Goal: Information Seeking & Learning: Learn about a topic

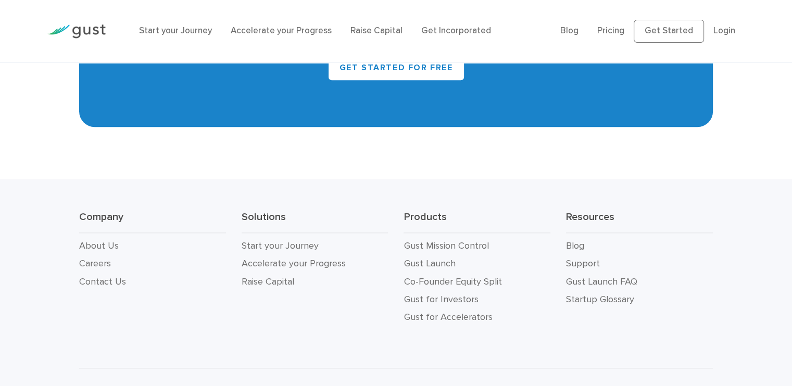
scroll to position [4781, 0]
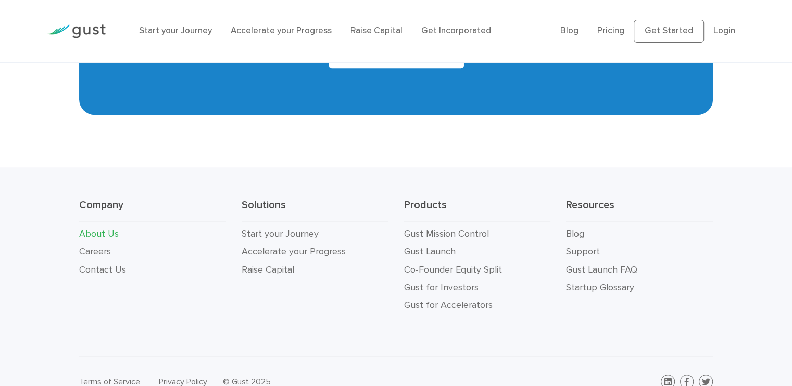
click at [100, 230] on link "About Us" at bounding box center [99, 234] width 40 height 11
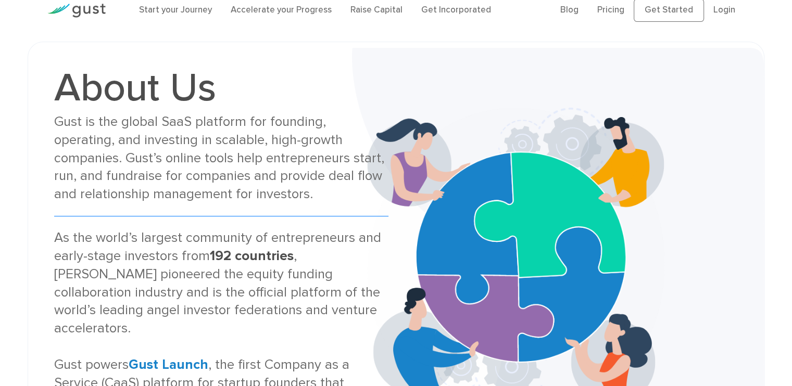
scroll to position [14, 0]
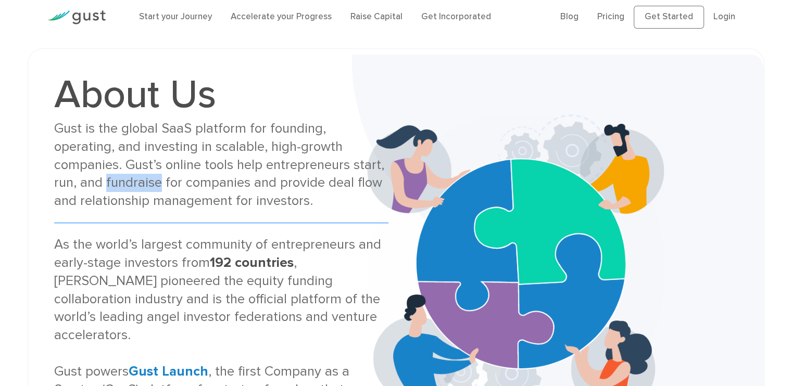
drag, startPoint x: 54, startPoint y: 185, endPoint x: 109, endPoint y: 187, distance: 55.2
click at [109, 187] on div "Gust is the global SaaS platform for founding, operating, and investing in scal…" at bounding box center [221, 165] width 334 height 91
copy div "fundraise"
